Goal: Information Seeking & Learning: Find specific fact

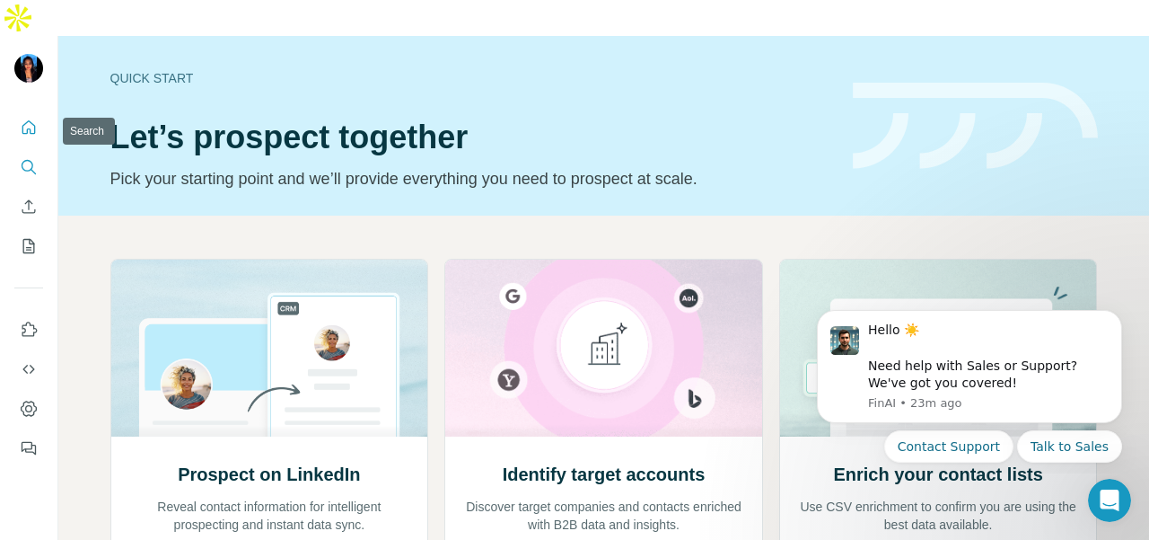
click at [31, 158] on icon "Search" at bounding box center [29, 167] width 18 height 18
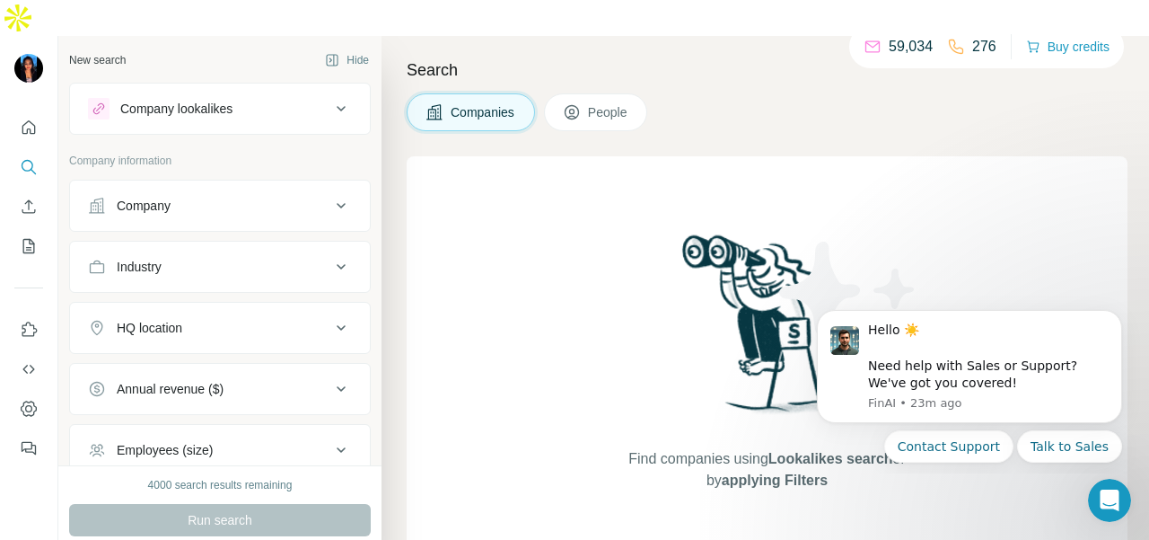
click at [256, 197] on div "Company" at bounding box center [209, 206] width 242 height 18
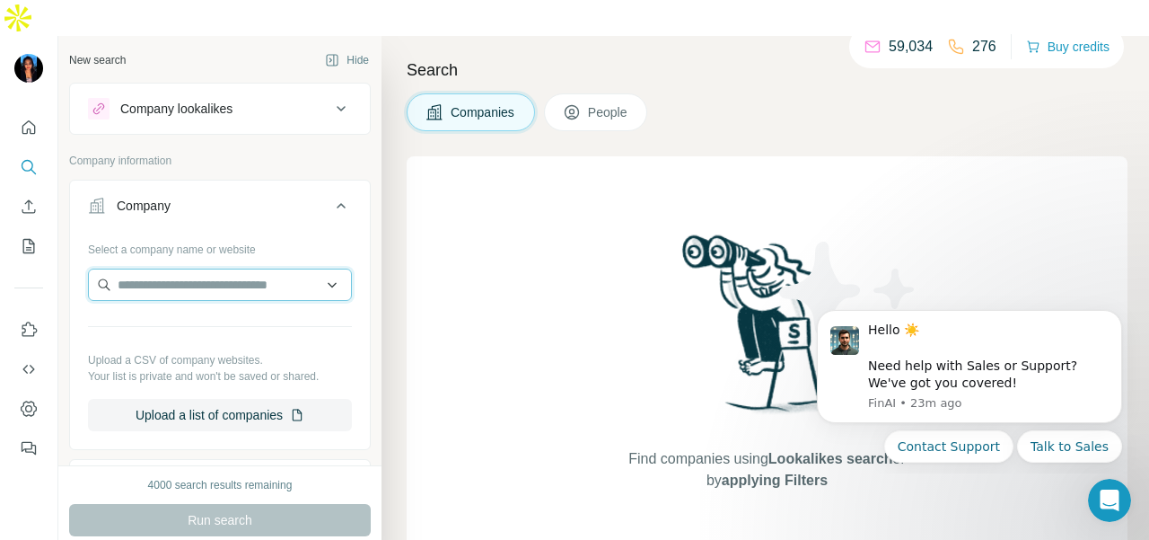
click at [235, 268] on input "text" at bounding box center [220, 284] width 264 height 32
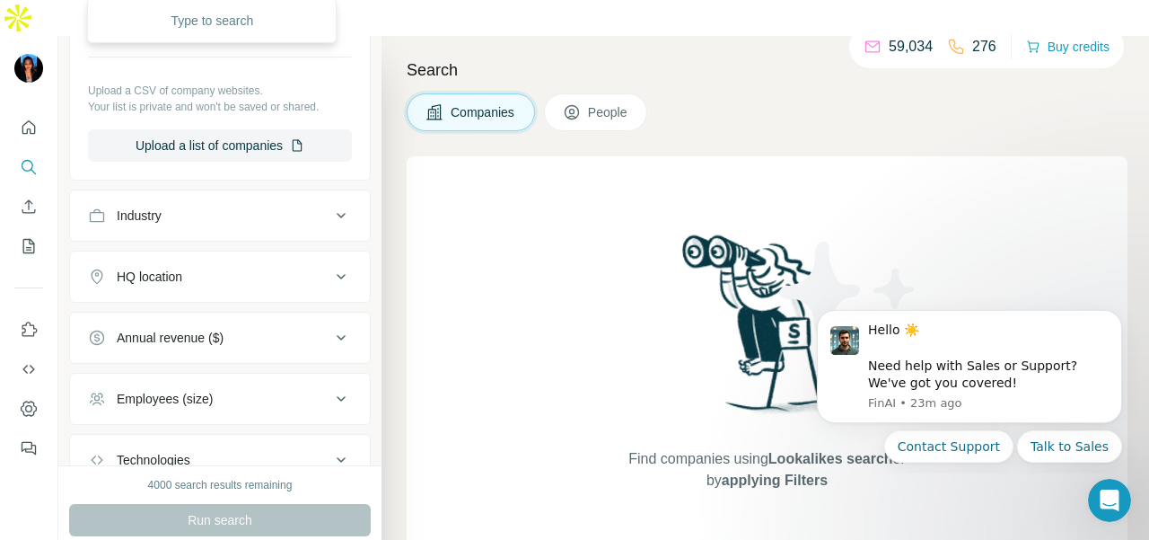
click at [224, 194] on button "Industry" at bounding box center [220, 215] width 300 height 43
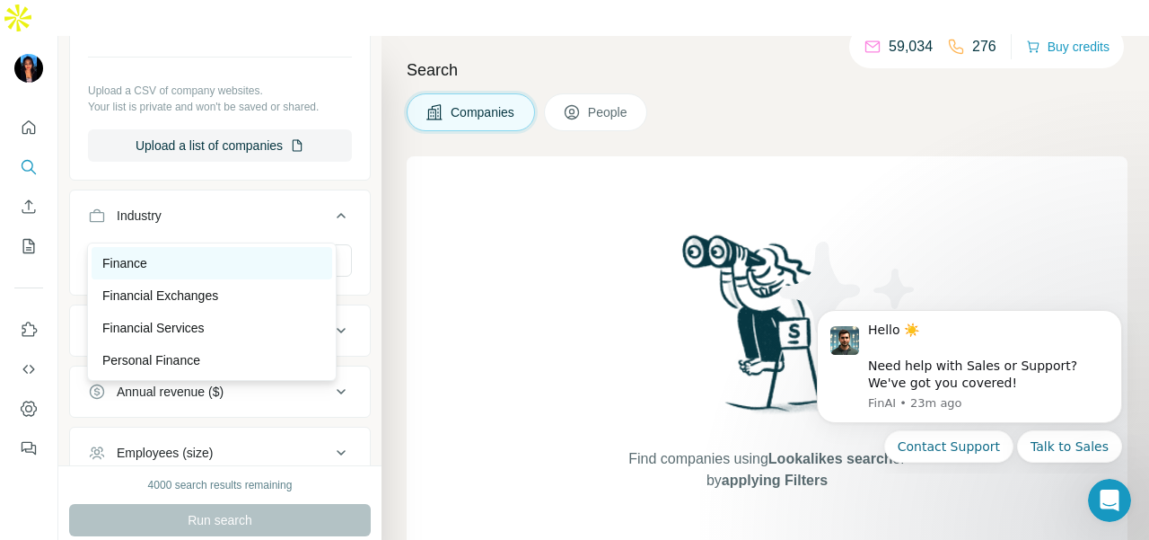
type input "****"
click at [219, 257] on div "Finance" at bounding box center [211, 263] width 219 height 18
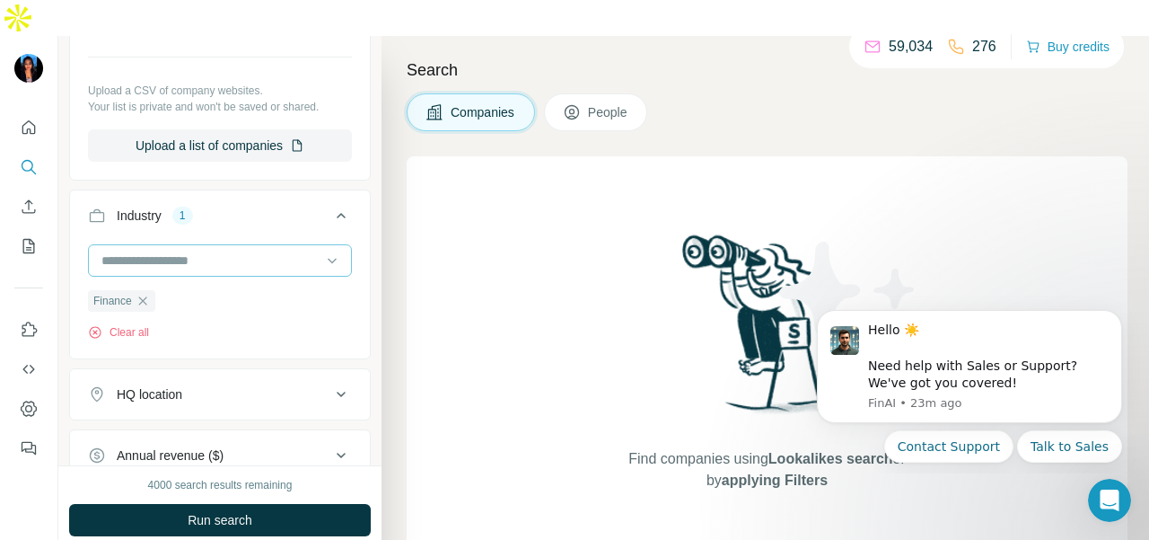
click at [262, 251] on input at bounding box center [211, 261] width 222 height 20
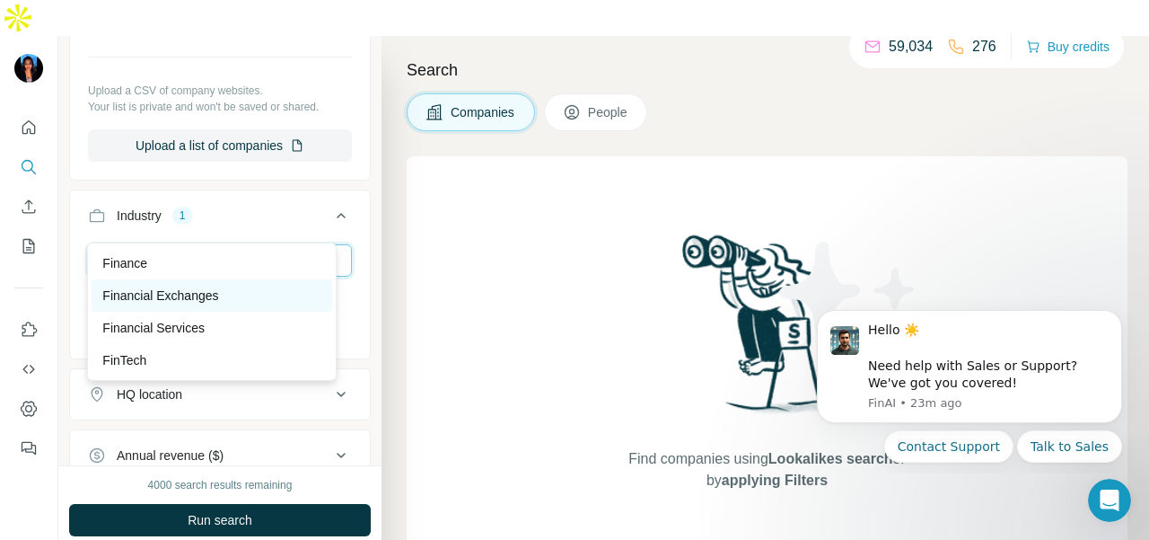
type input "***"
click at [277, 295] on div "Financial Exchanges" at bounding box center [211, 295] width 219 height 18
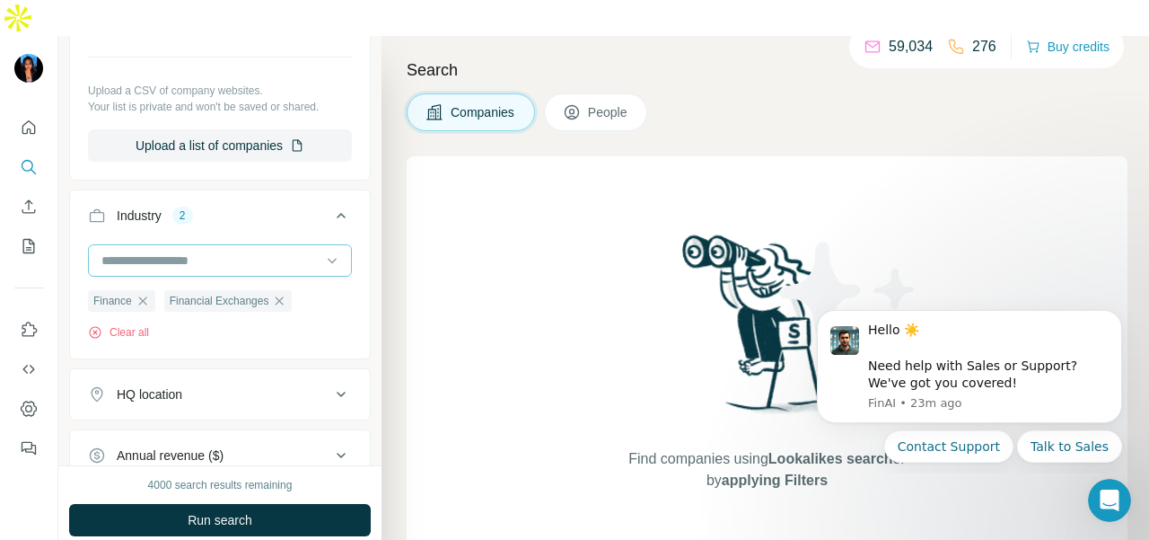
click at [232, 251] on input at bounding box center [211, 261] width 222 height 20
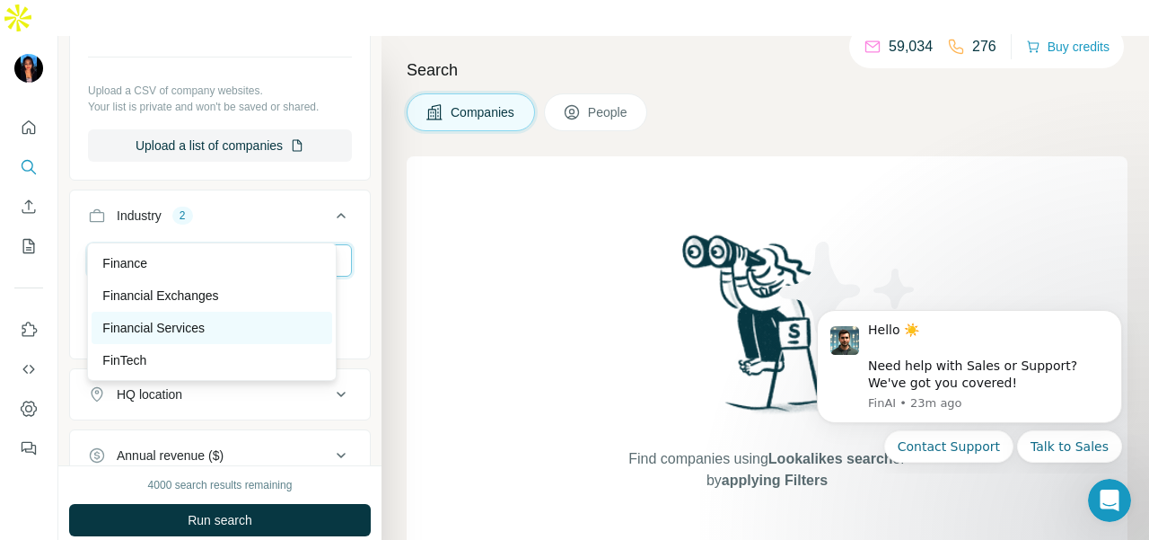
type input "***"
click at [231, 324] on div "Financial Services" at bounding box center [211, 328] width 219 height 18
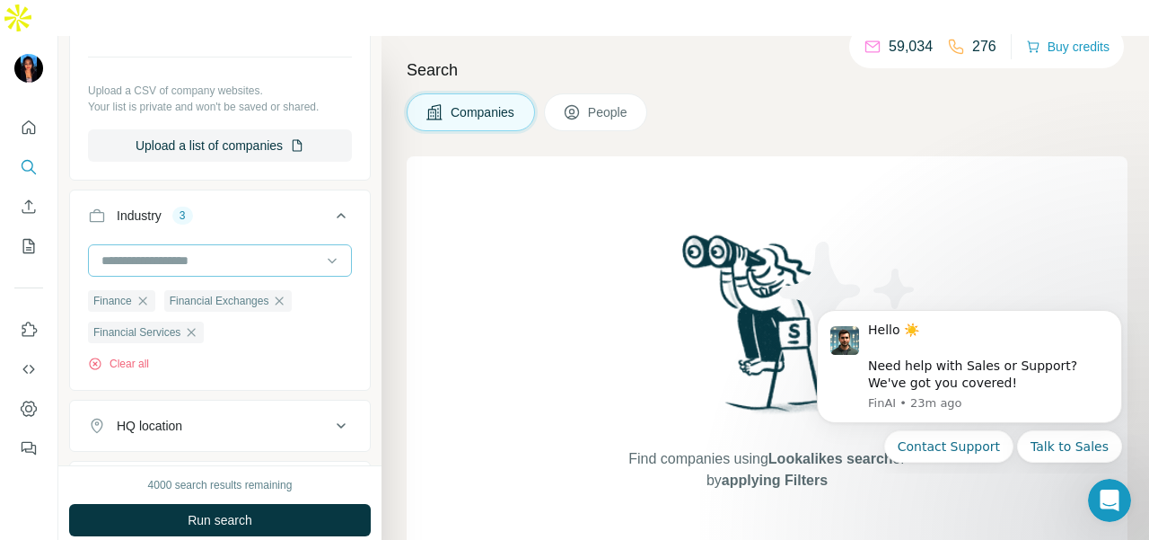
click at [270, 251] on input at bounding box center [211, 261] width 222 height 20
type input "****"
click at [254, 273] on div "FinTech" at bounding box center [212, 263] width 241 height 32
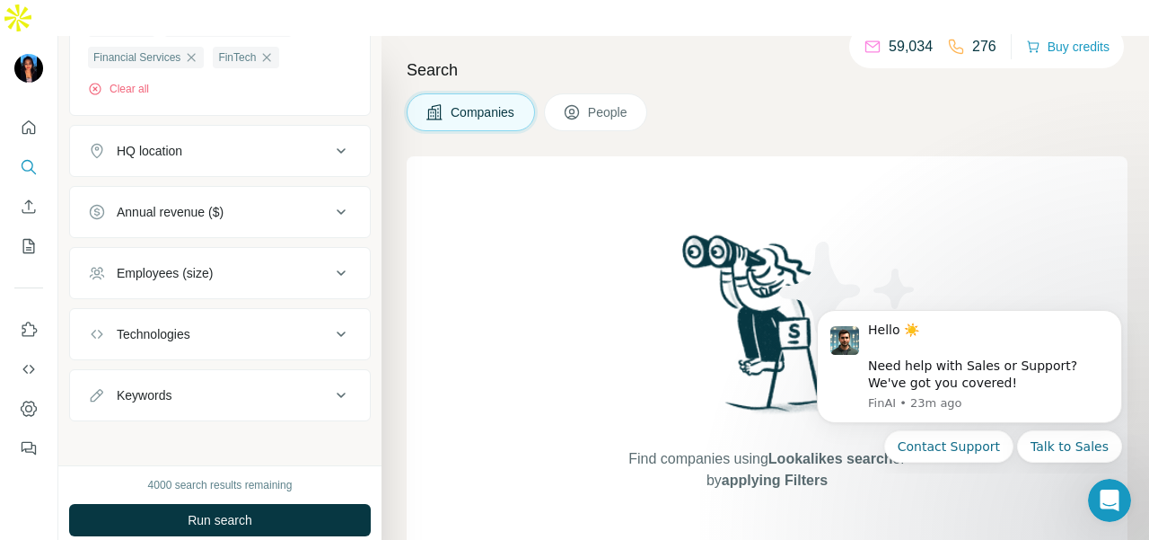
click at [557, 93] on button "People" at bounding box center [596, 112] width 104 height 38
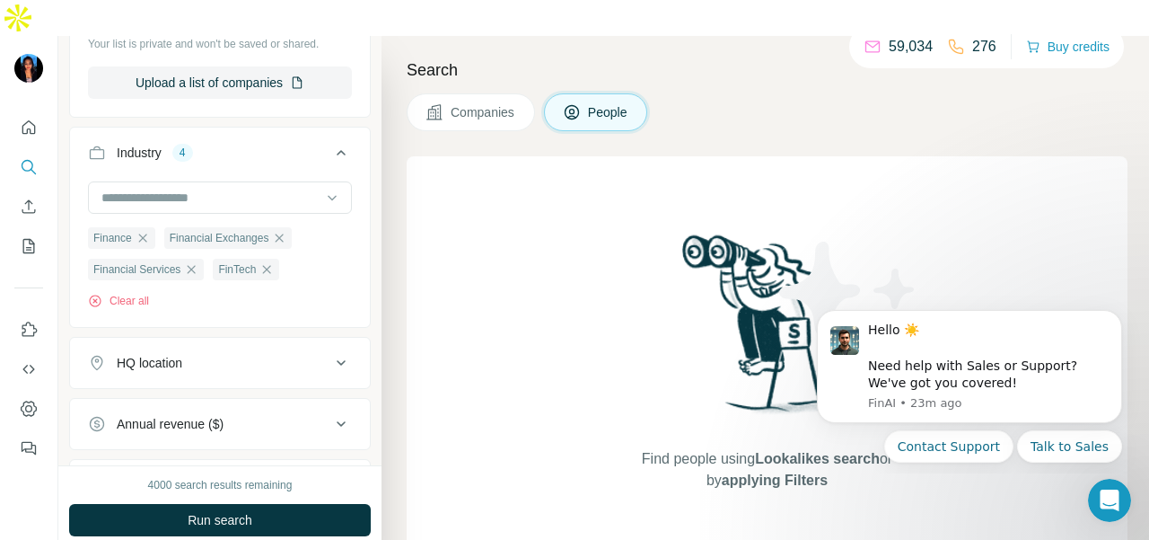
scroll to position [724, 0]
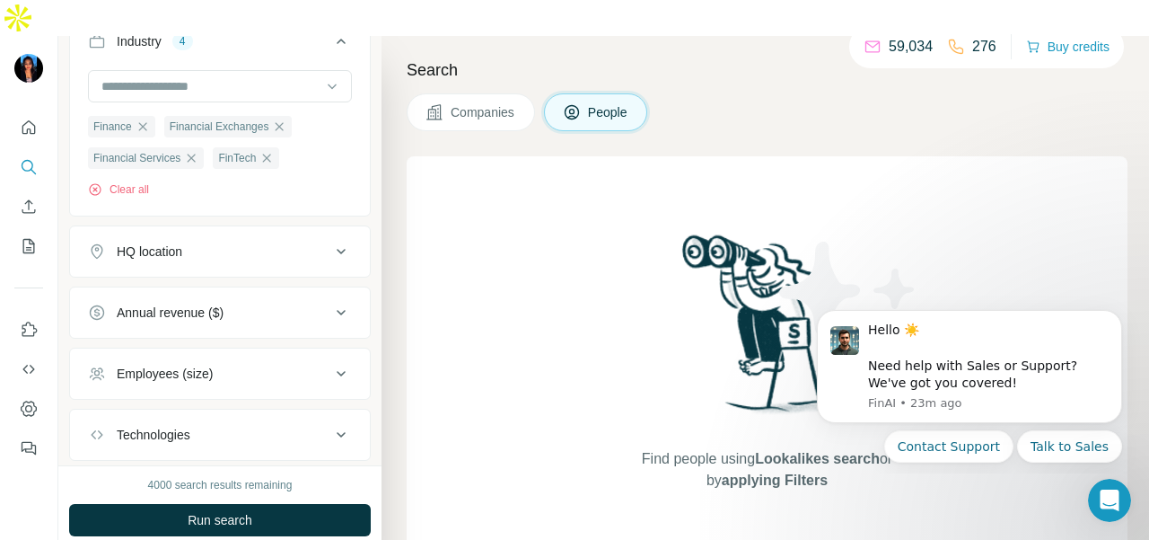
click at [212, 230] on button "HQ location" at bounding box center [220, 251] width 300 height 43
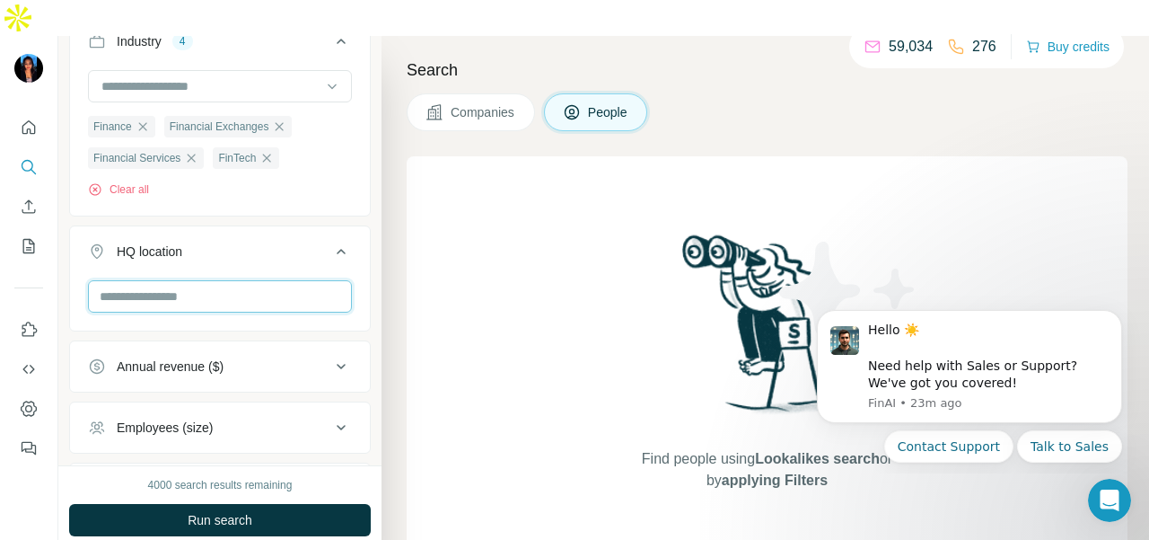
click at [191, 280] on input "text" at bounding box center [220, 296] width 264 height 32
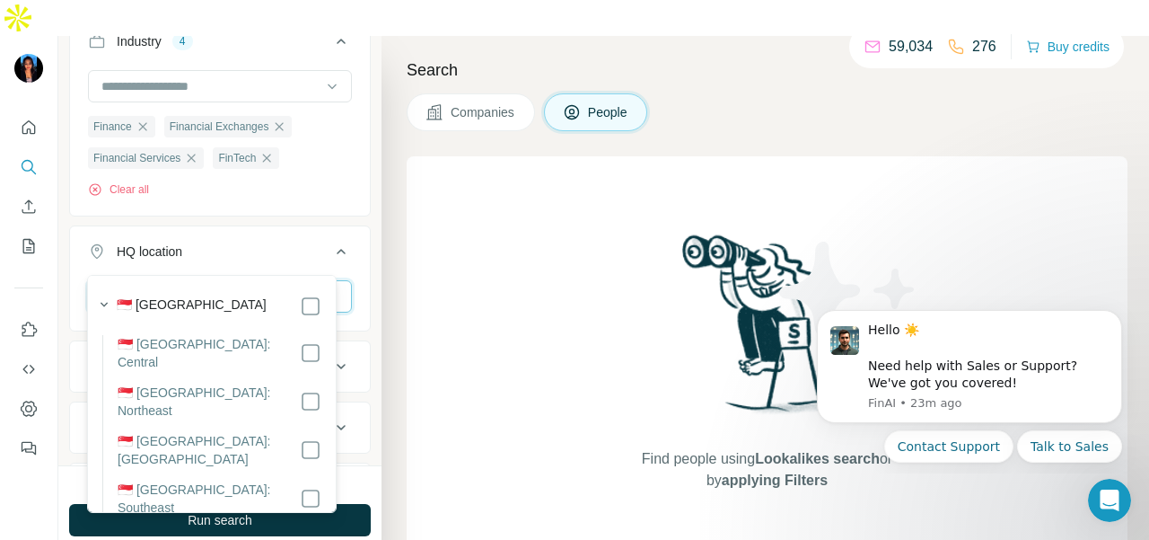
type input "*********"
click at [299, 355] on section "🇸🇬 [GEOGRAPHIC_DATA] 🇸🇬 [GEOGRAPHIC_DATA]: Central 🇸🇬 [GEOGRAPHIC_DATA]: Northe…" at bounding box center [207, 428] width 230 height 273
click at [330, 241] on icon at bounding box center [341, 252] width 22 height 22
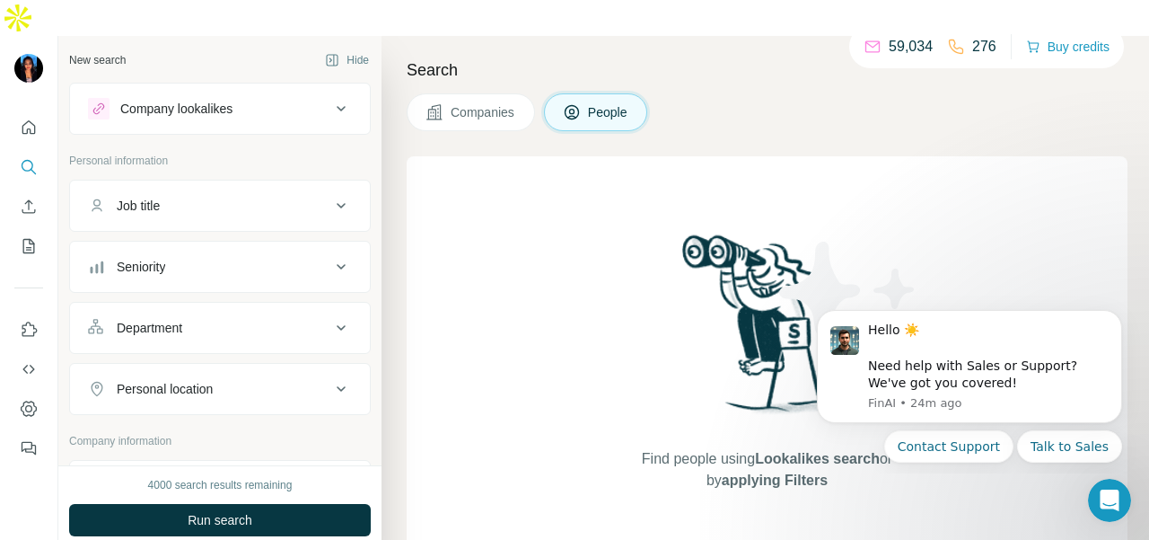
click at [276, 319] on div "Department" at bounding box center [209, 328] width 242 height 18
click at [276, 317] on button "Department" at bounding box center [220, 331] width 300 height 50
click at [277, 319] on div "Department" at bounding box center [209, 328] width 242 height 18
click at [273, 363] on input at bounding box center [211, 373] width 222 height 20
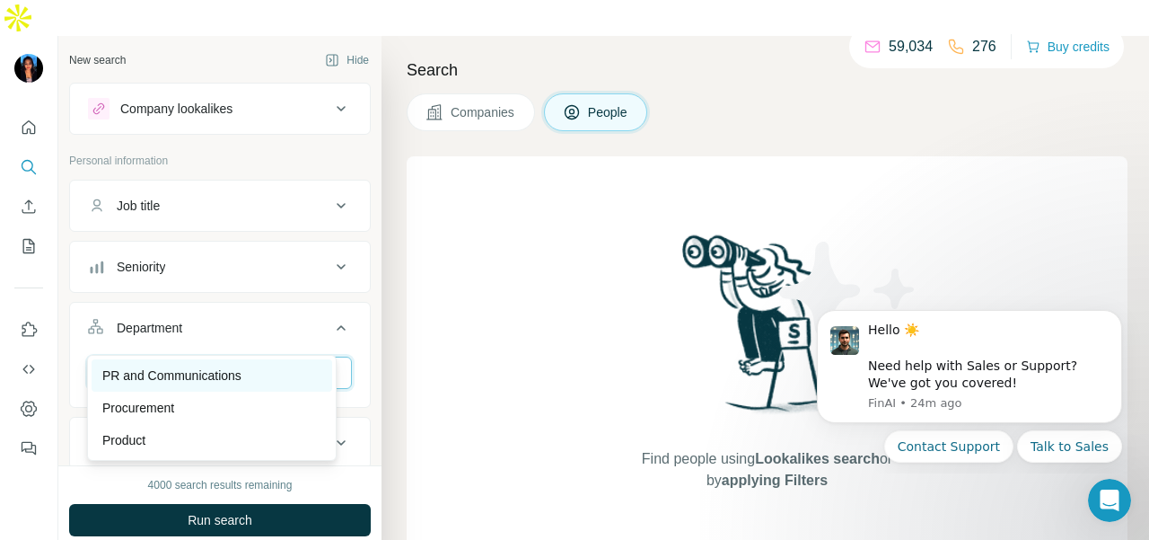
type input "**"
click at [277, 382] on div "PR and Communications" at bounding box center [211, 375] width 219 height 18
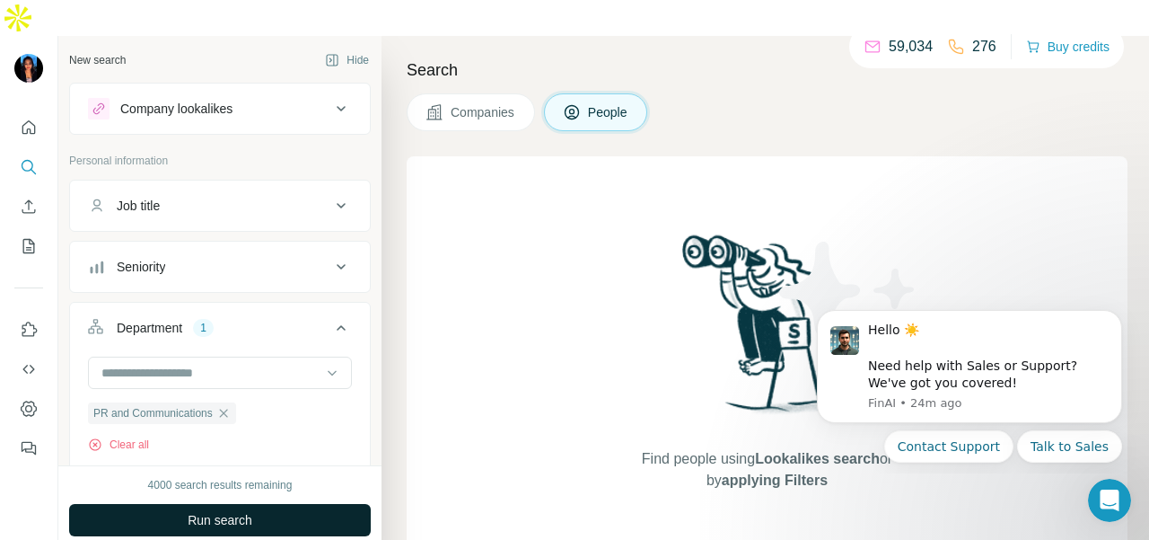
click at [293, 504] on button "Run search" at bounding box center [220, 520] width 302 height 32
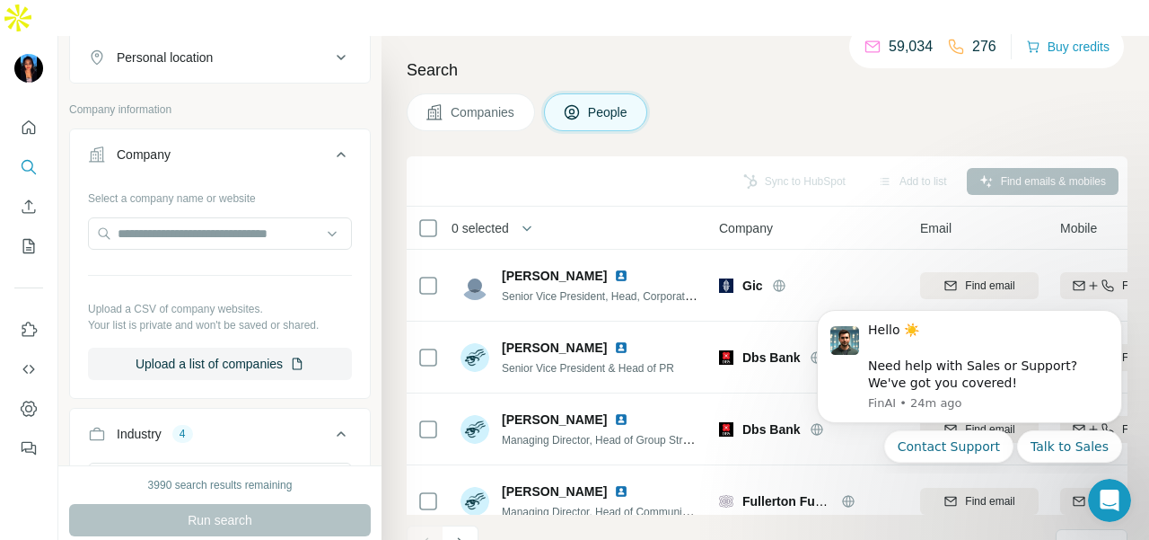
scroll to position [359, 0]
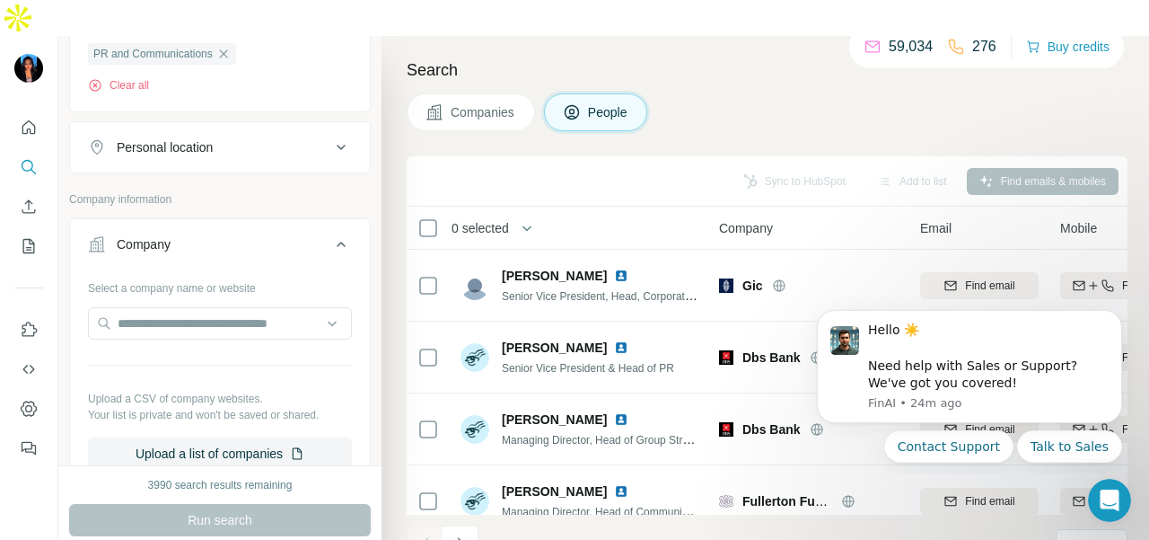
click at [282, 138] on div "Personal location" at bounding box center [209, 147] width 242 height 18
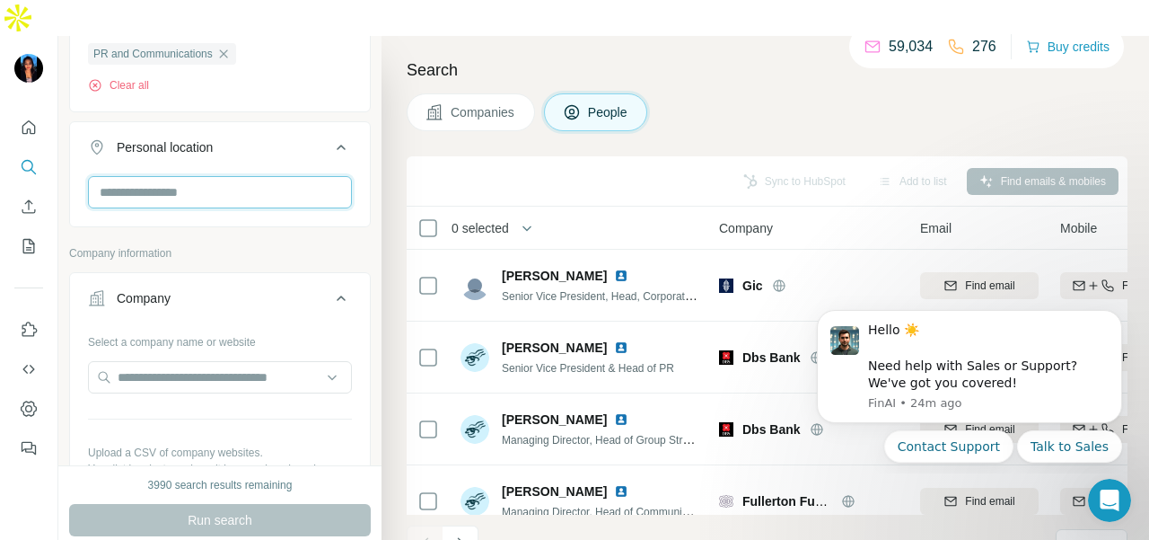
click at [250, 176] on input "text" at bounding box center [220, 192] width 264 height 32
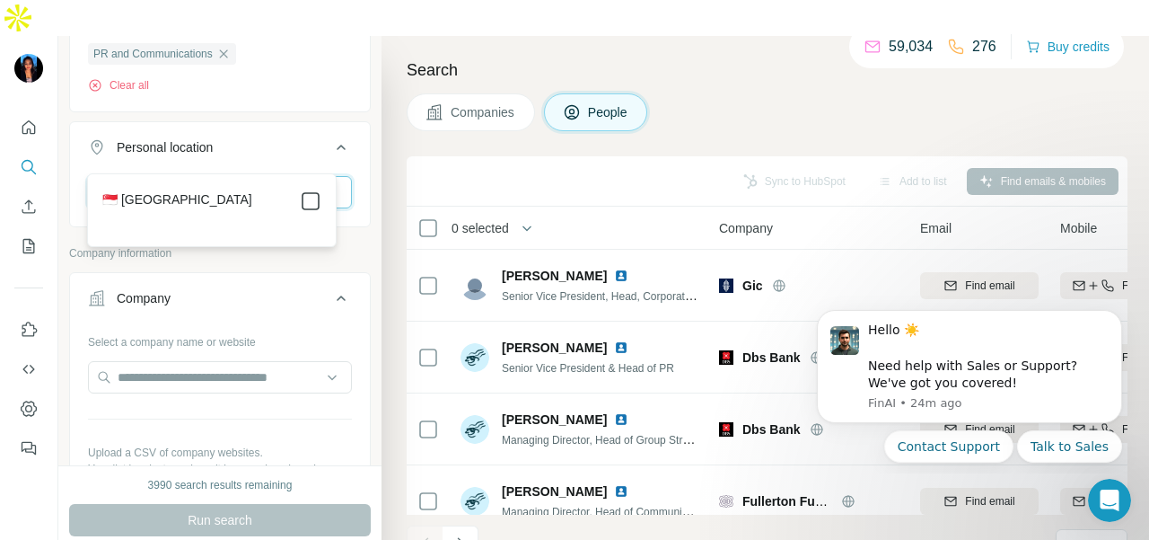
type input "****"
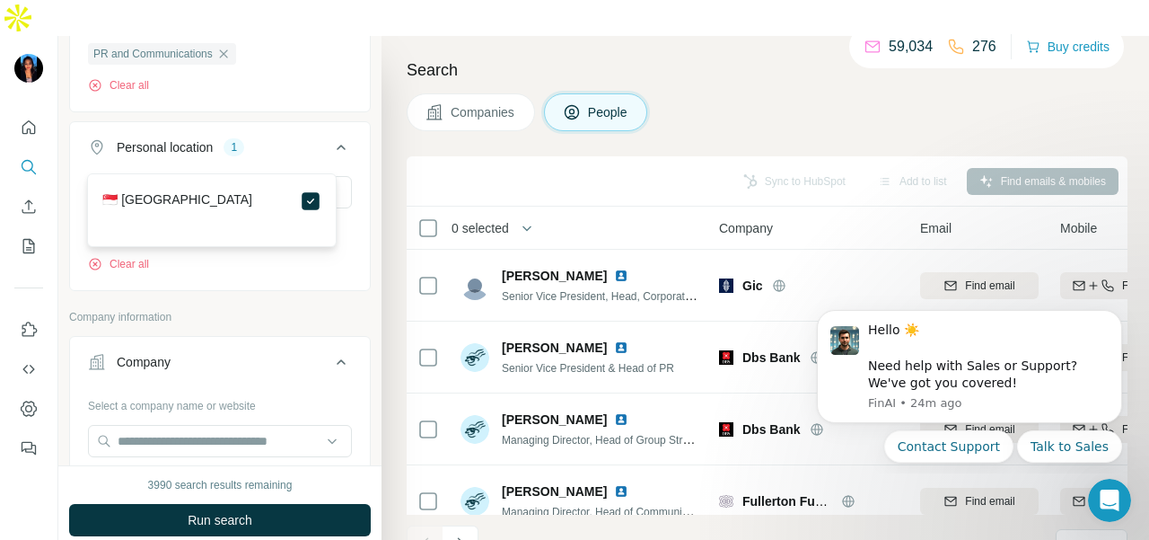
click at [264, 504] on button "Run search" at bounding box center [220, 520] width 302 height 32
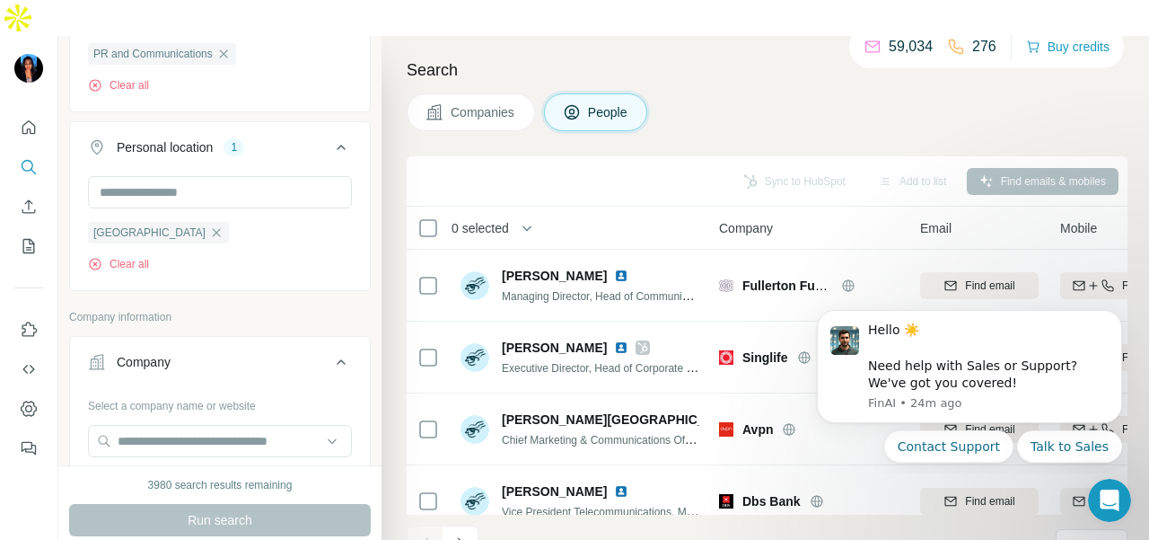
scroll to position [269, 0]
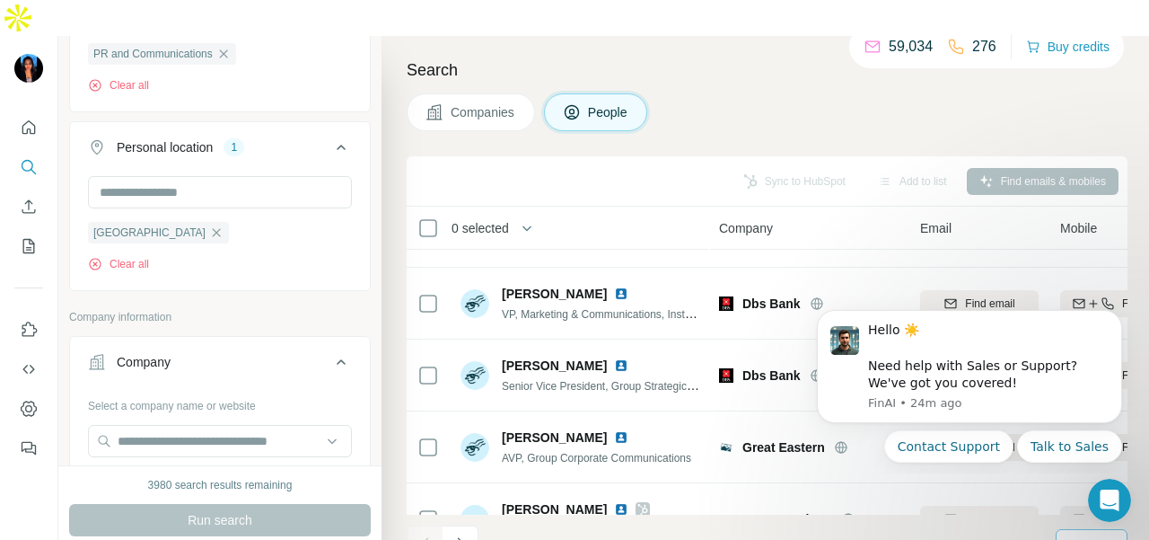
drag, startPoint x: 1068, startPoint y: 525, endPoint x: 1079, endPoint y: 517, distance: 13.5
click at [1077, 529] on div "10" at bounding box center [1092, 545] width 72 height 32
click at [1113, 325] on button "Dismiss notification" at bounding box center [1116, 314] width 23 height 23
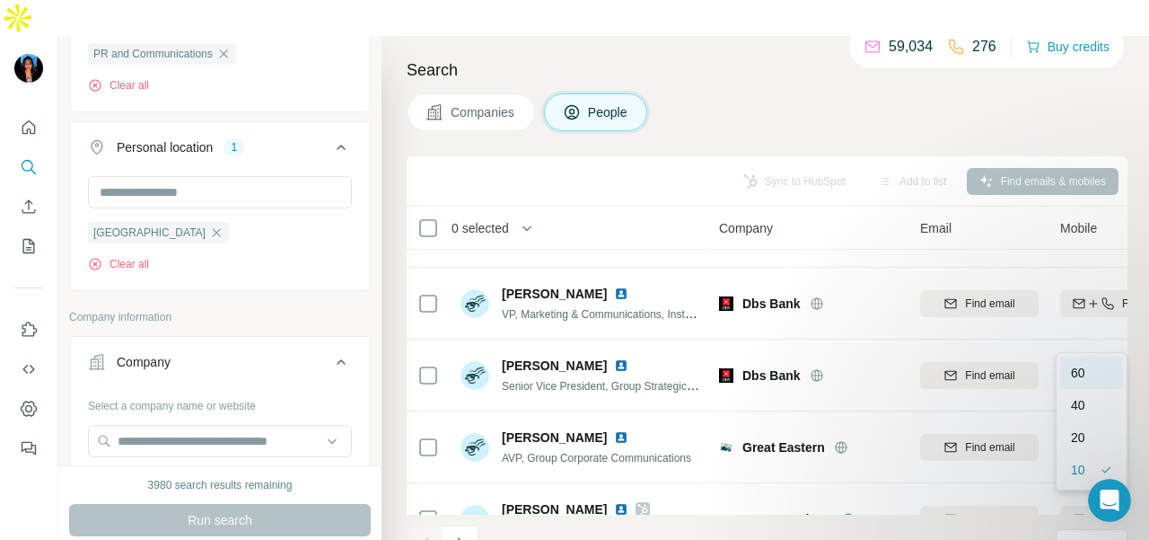
click at [1102, 371] on div "60" at bounding box center [1091, 373] width 41 height 18
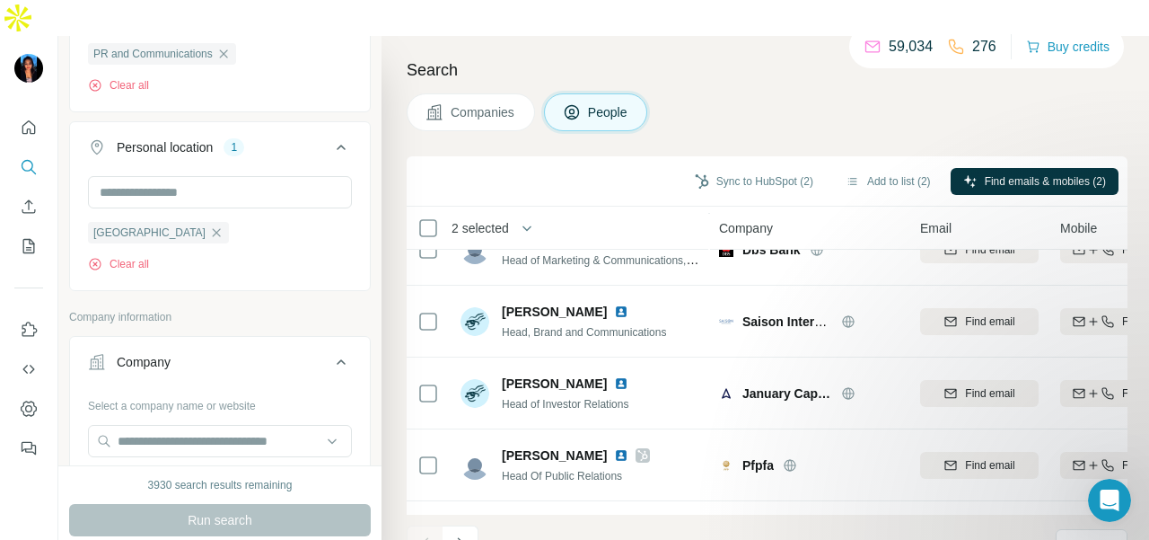
scroll to position [4049, 0]
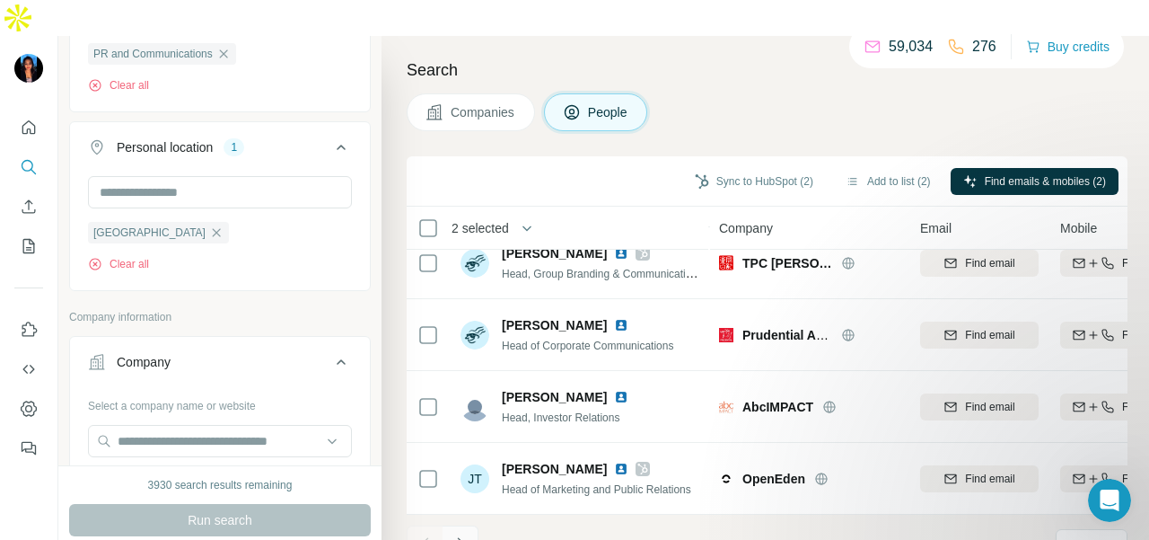
click at [463, 534] on icon "Navigate to next page" at bounding box center [461, 543] width 18 height 18
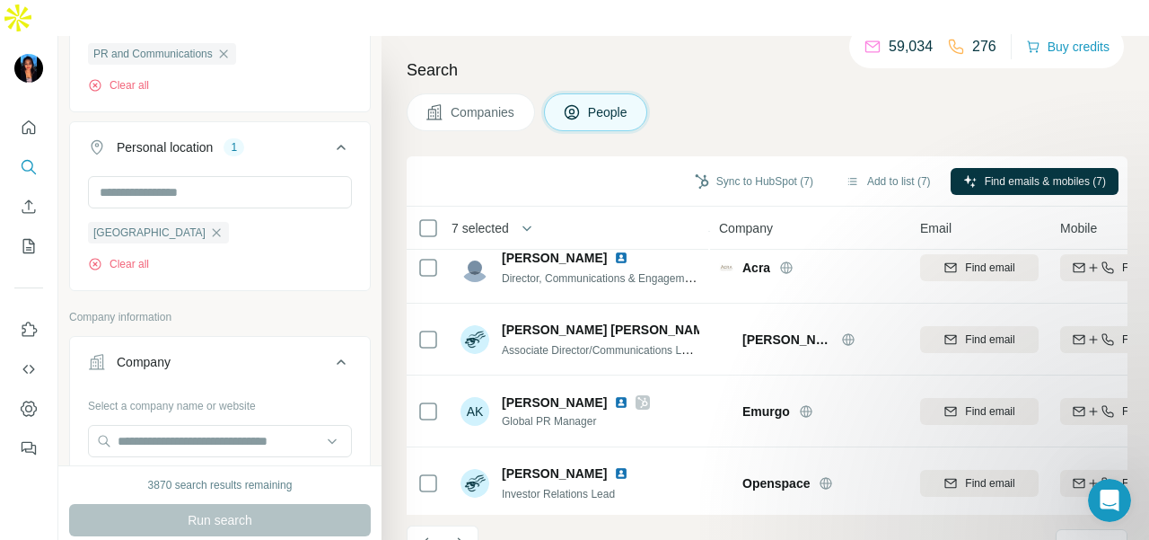
scroll to position [3951, 0]
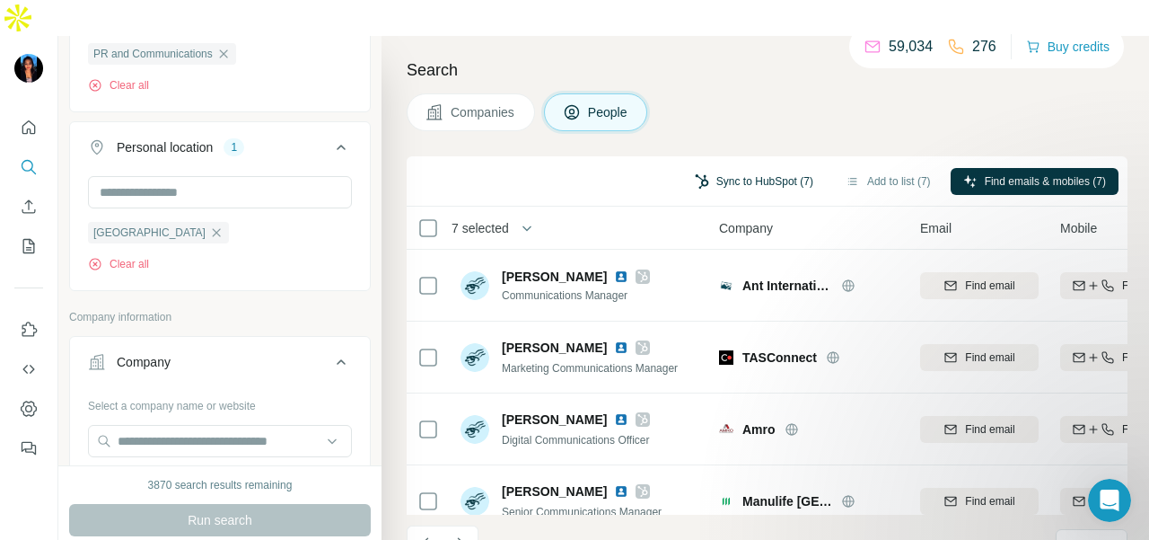
click at [769, 168] on button "Sync to HubSpot (7)" at bounding box center [754, 181] width 144 height 27
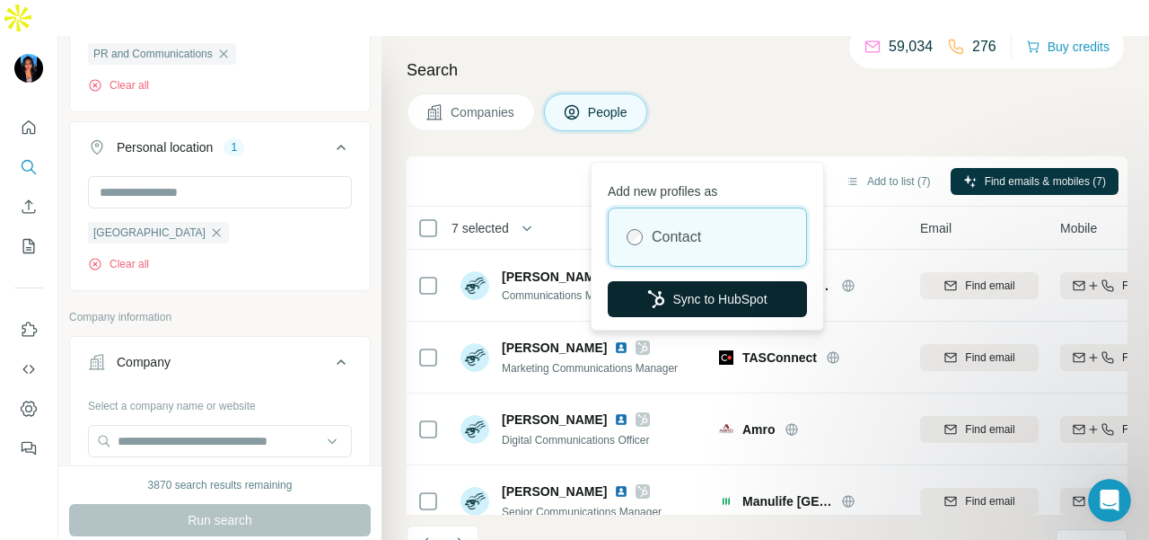
click at [701, 297] on button "Sync to HubSpot" at bounding box center [707, 299] width 199 height 36
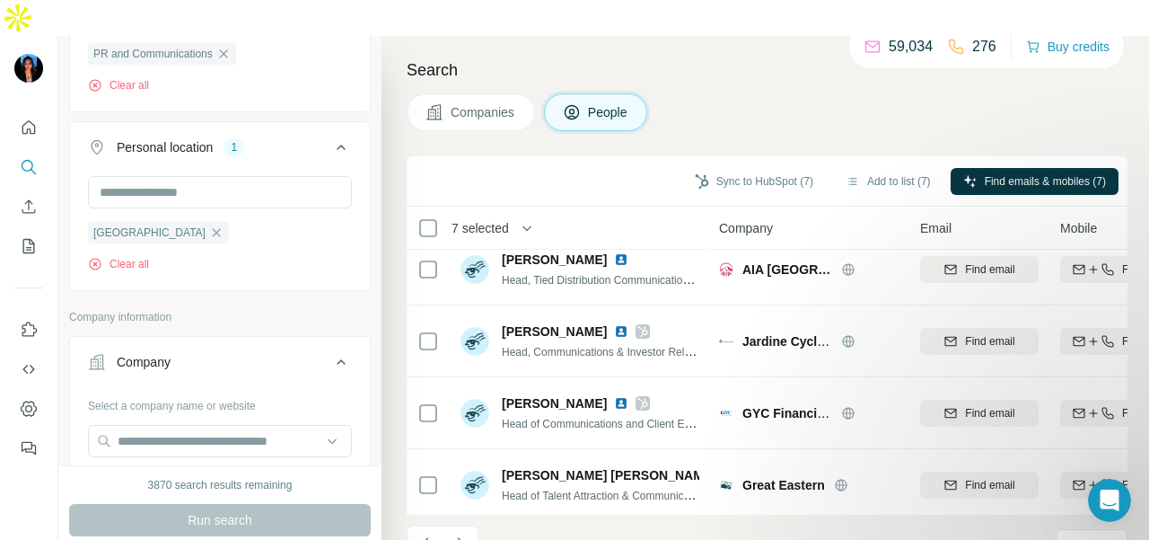
scroll to position [359, 0]
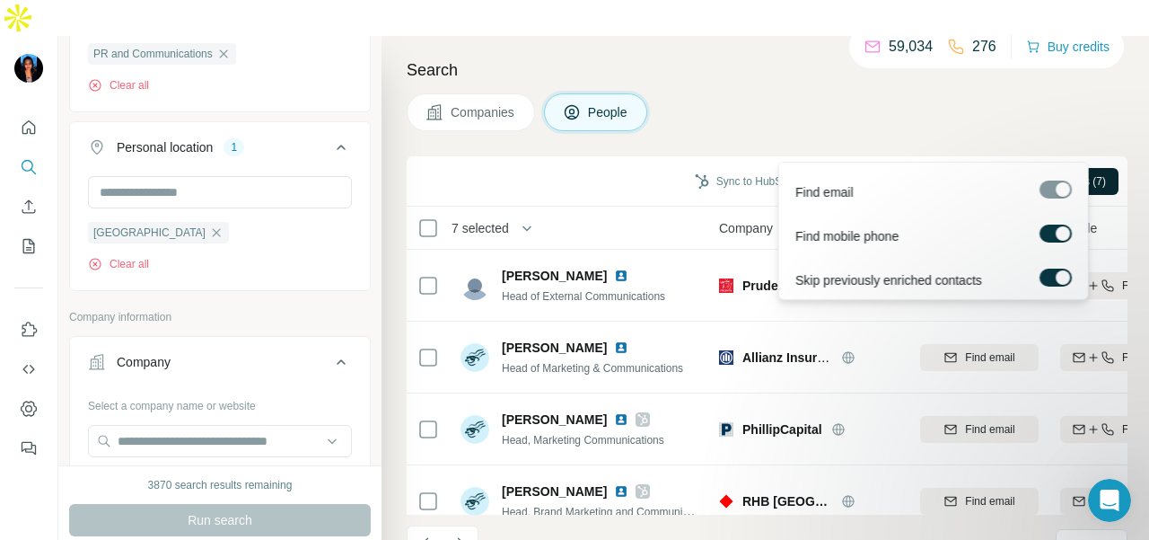
click at [1085, 173] on span "Find emails & mobiles (7)" at bounding box center [1045, 181] width 121 height 16
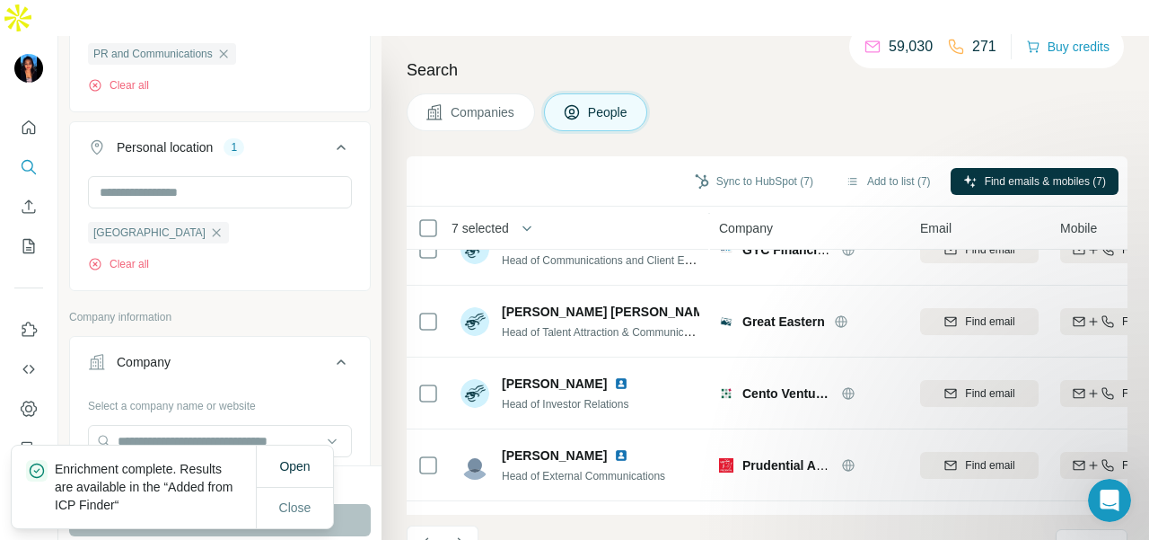
scroll to position [0, 0]
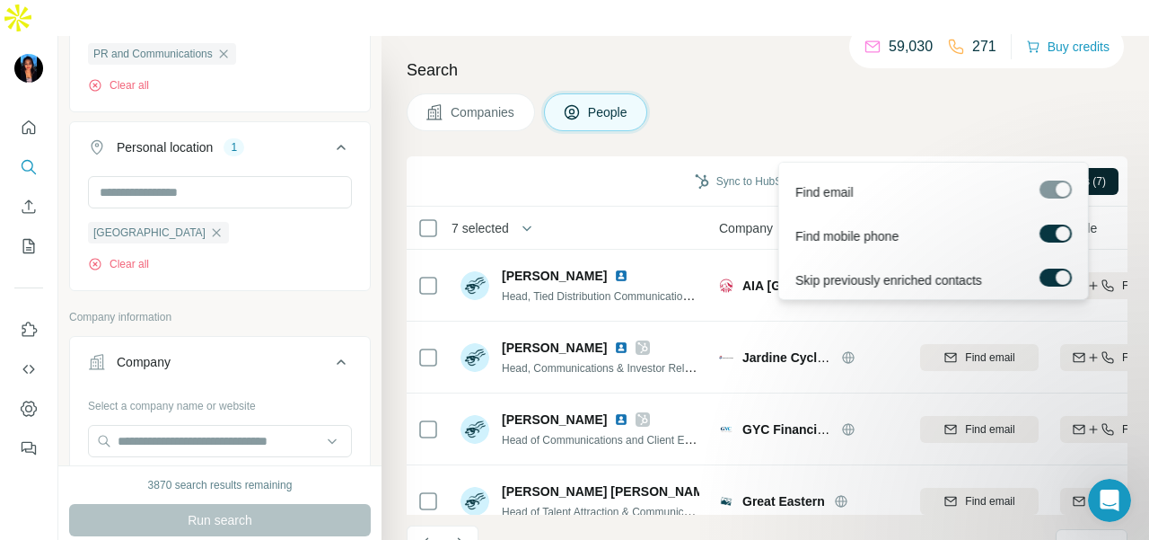
click at [1012, 173] on span "Find emails & mobiles (7)" at bounding box center [1045, 181] width 121 height 16
click at [974, 168] on button "Find emails & mobiles (7)" at bounding box center [1035, 181] width 168 height 27
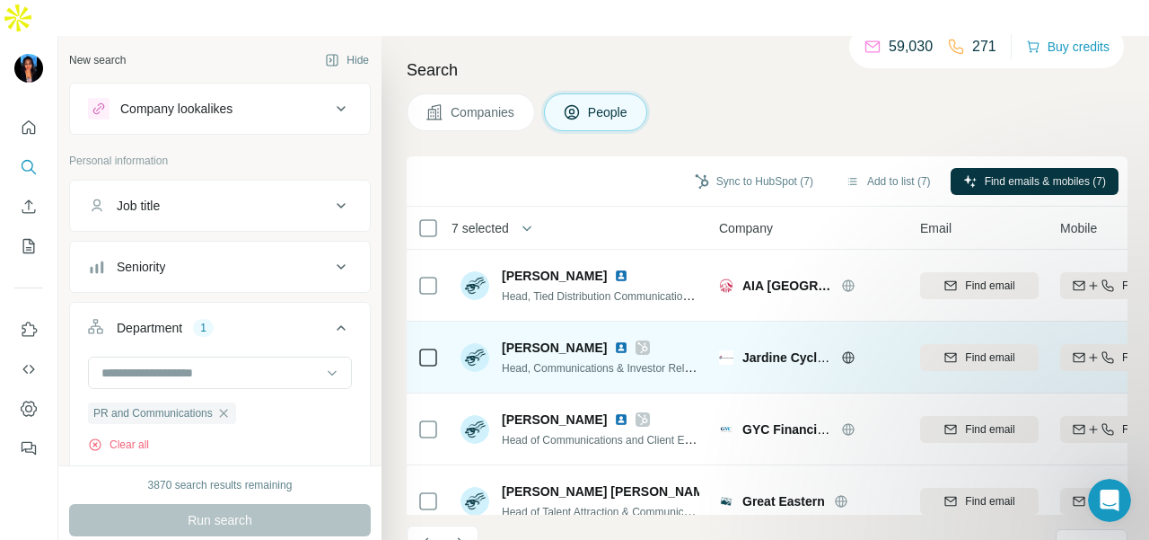
scroll to position [359, 0]
